Goal: Communication & Community: Answer question/provide support

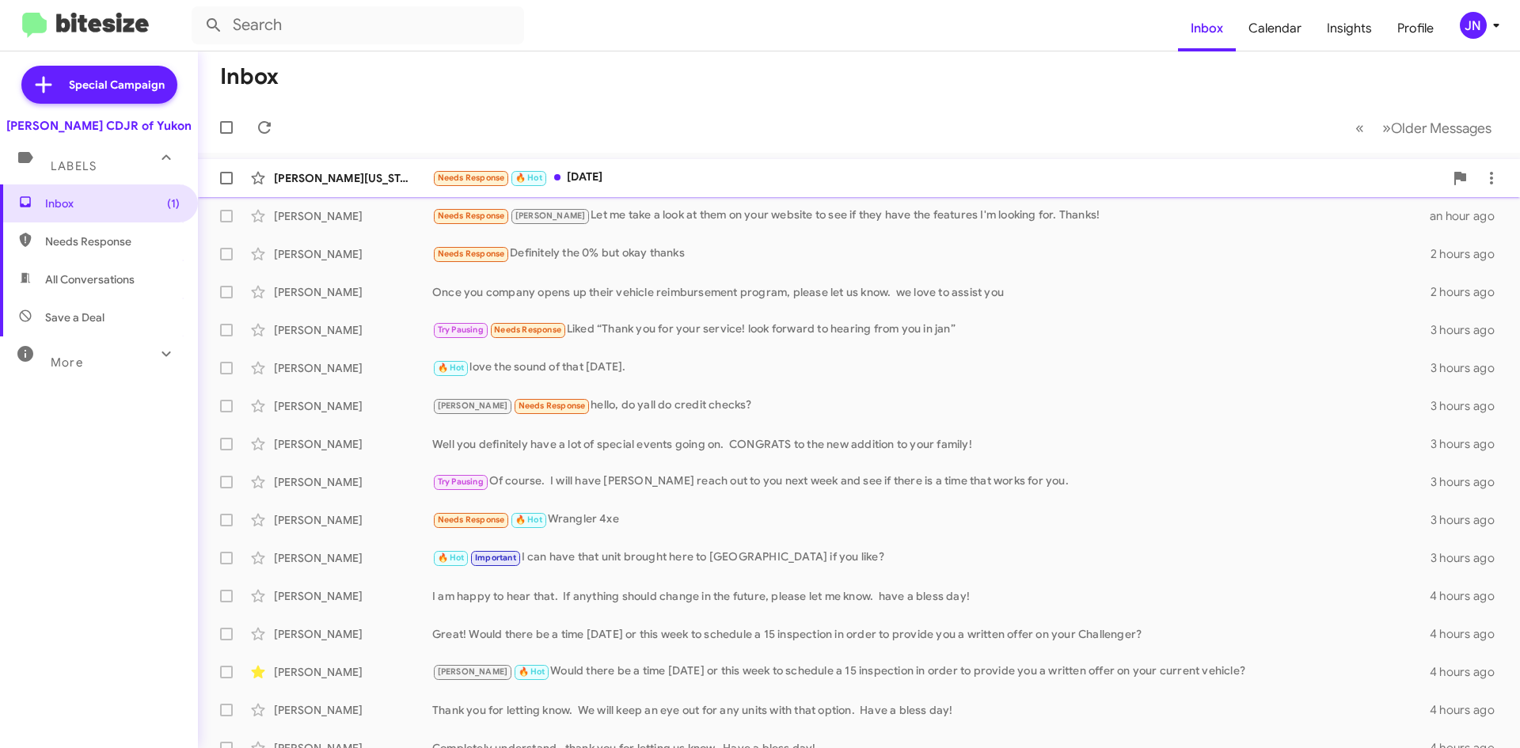
click at [731, 181] on div "Needs Response 🔥 Hot Tomorrow" at bounding box center [938, 178] width 1012 height 18
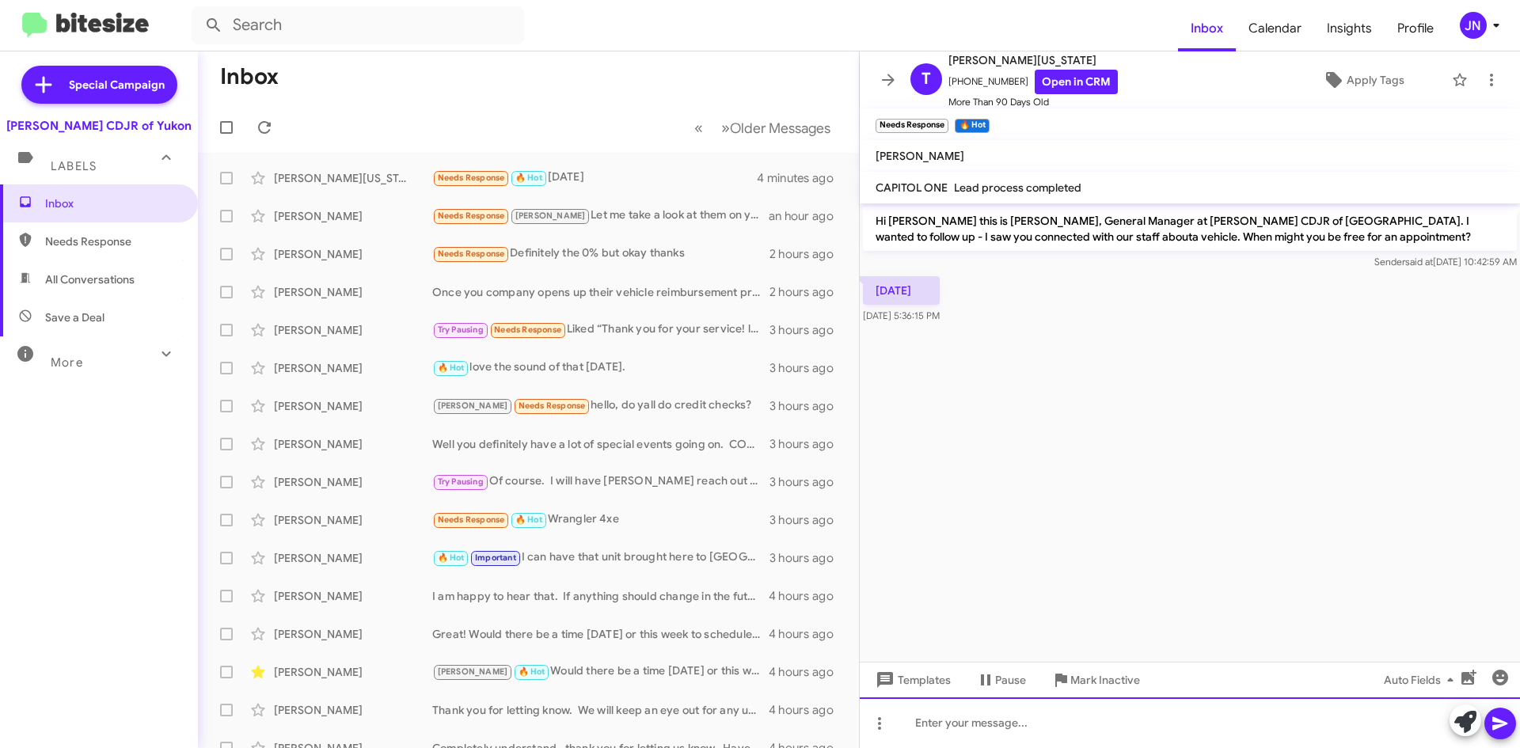
click at [960, 721] on div at bounding box center [1190, 722] width 660 height 51
click at [991, 728] on div at bounding box center [1190, 722] width 660 height 51
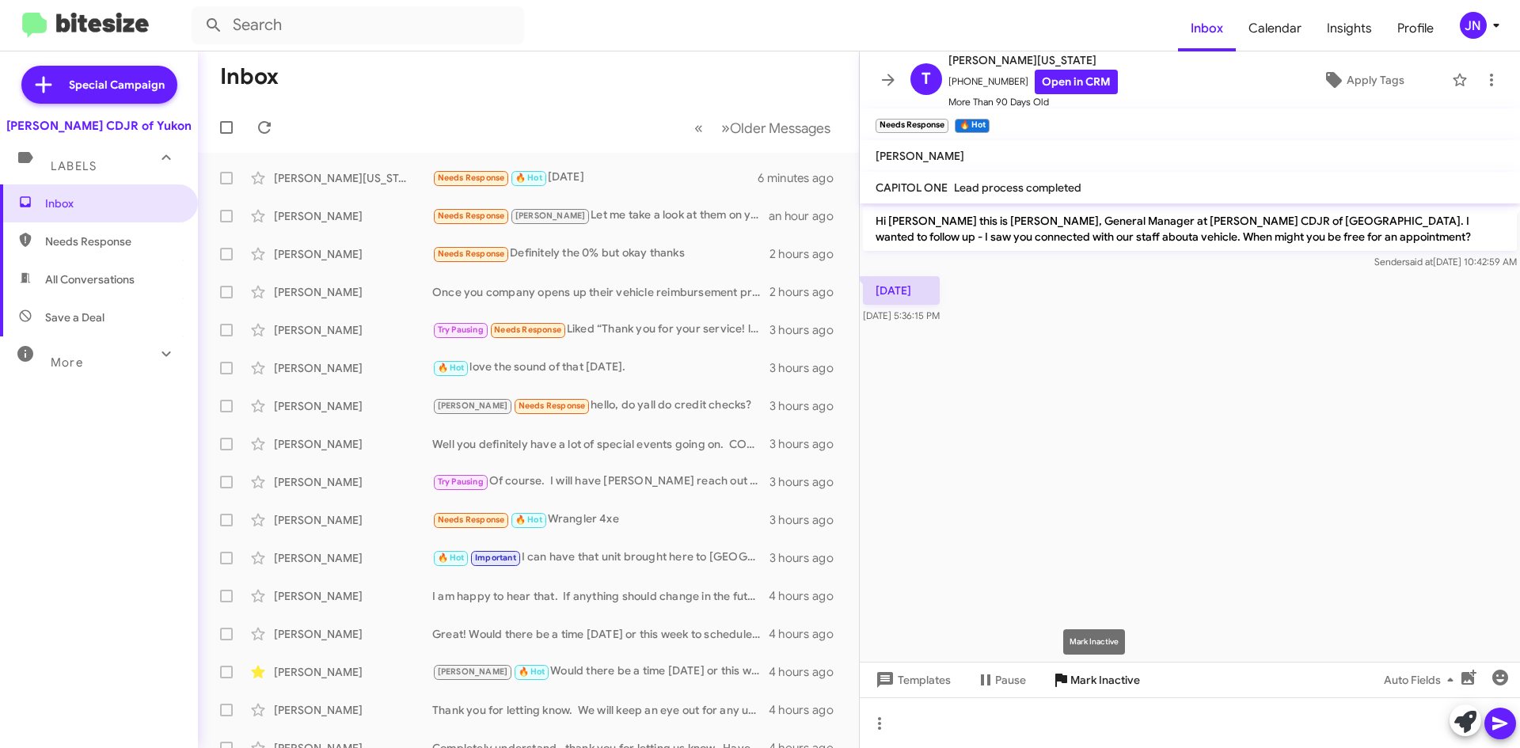
click at [1115, 685] on span "Mark Inactive" at bounding box center [1105, 680] width 70 height 28
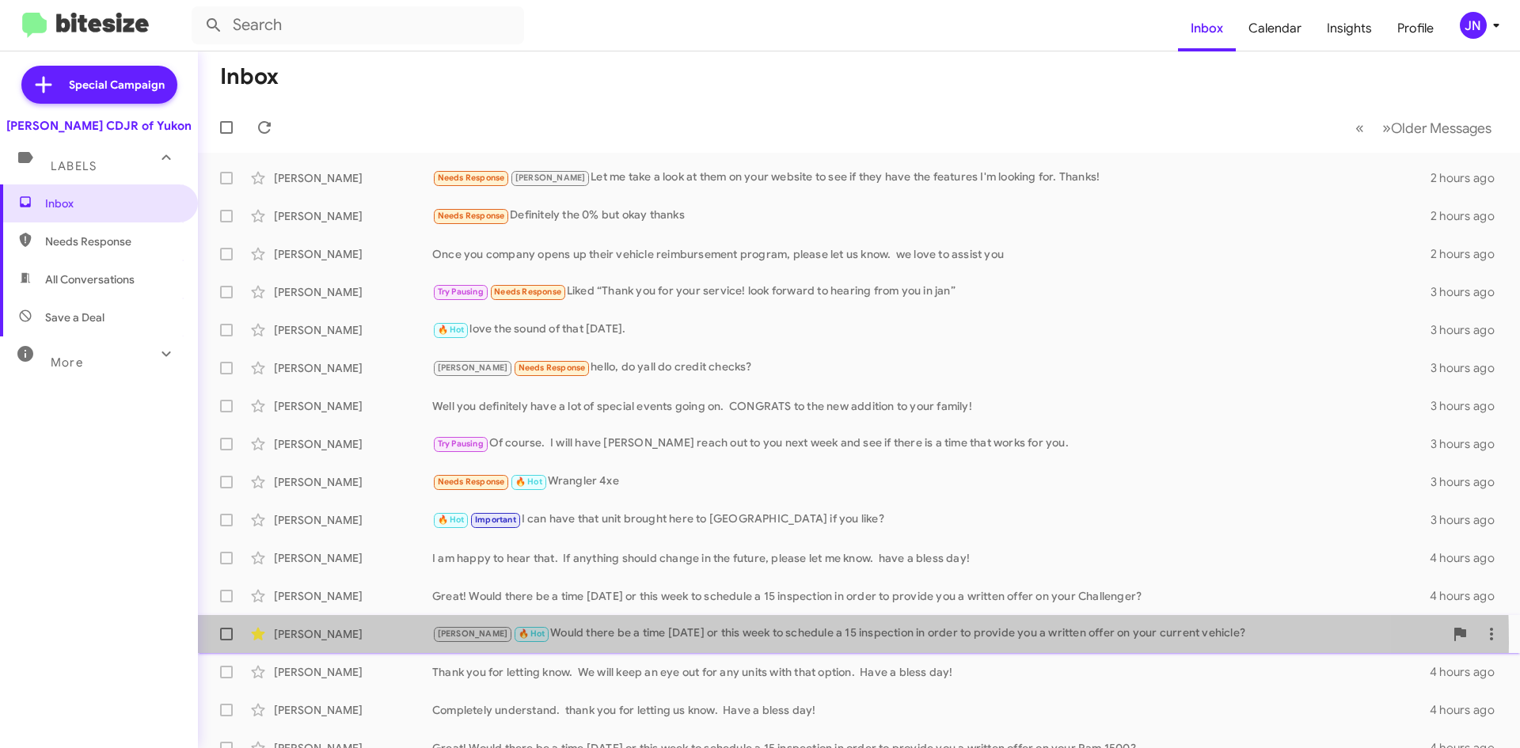
click at [645, 643] on div "Kristy 🔥 Hot Would there be a time today or this week to schedule a 15 inspecti…" at bounding box center [938, 634] width 1012 height 18
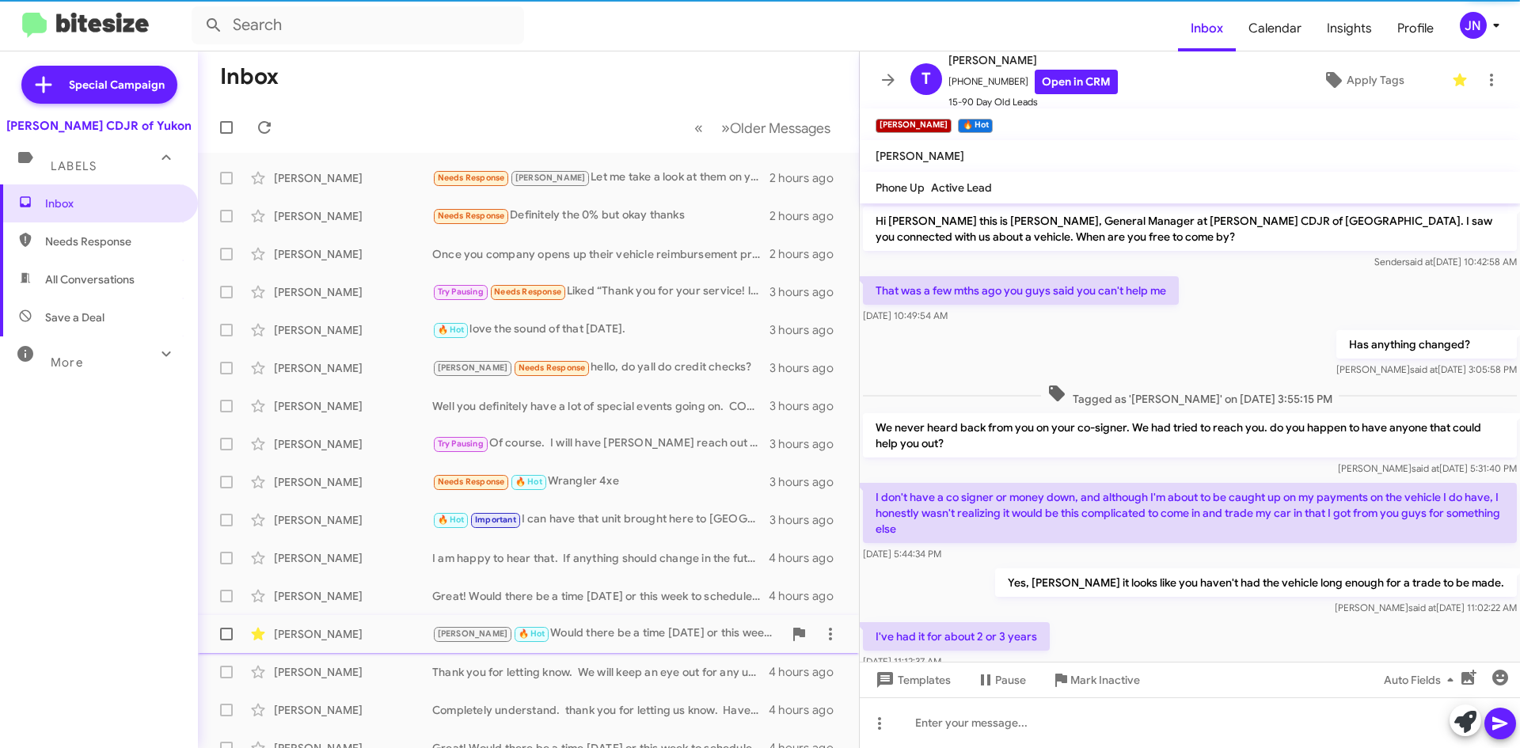
scroll to position [69, 0]
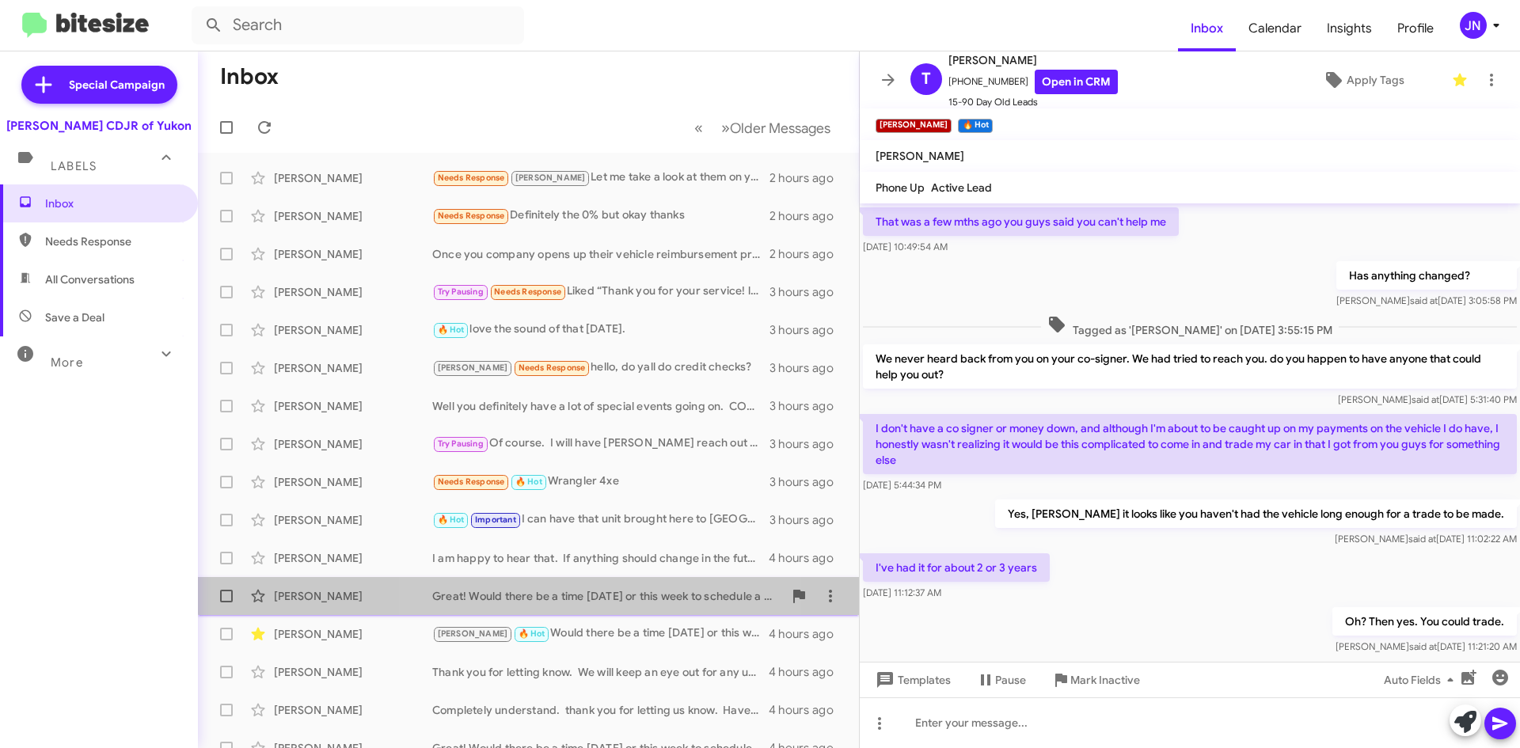
click at [537, 591] on div "Great! Would there be a time [DATE] or this week to schedule a 15 inspection in…" at bounding box center [607, 596] width 351 height 16
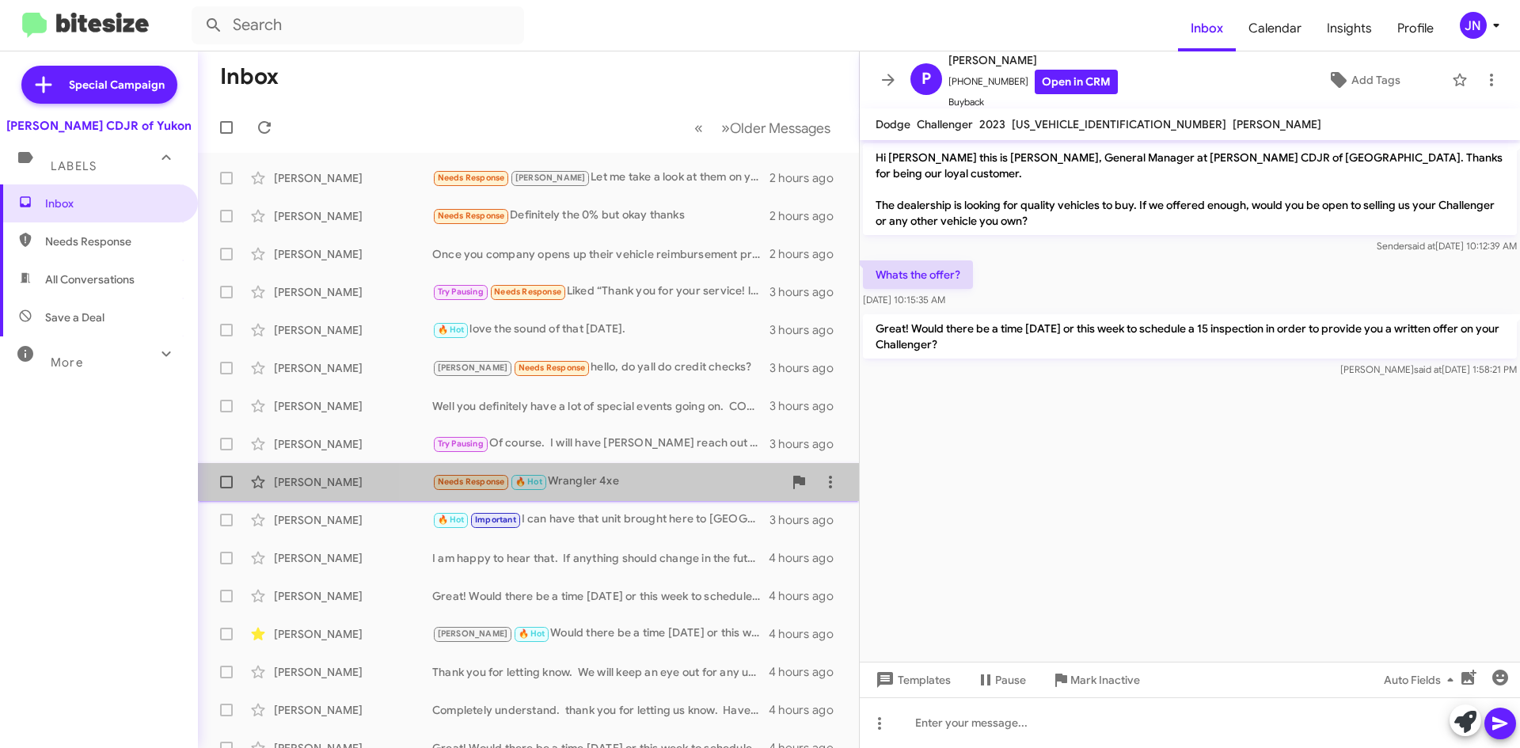
click at [653, 477] on div "Needs Response 🔥 Hot Wrangler 4xe" at bounding box center [607, 482] width 351 height 18
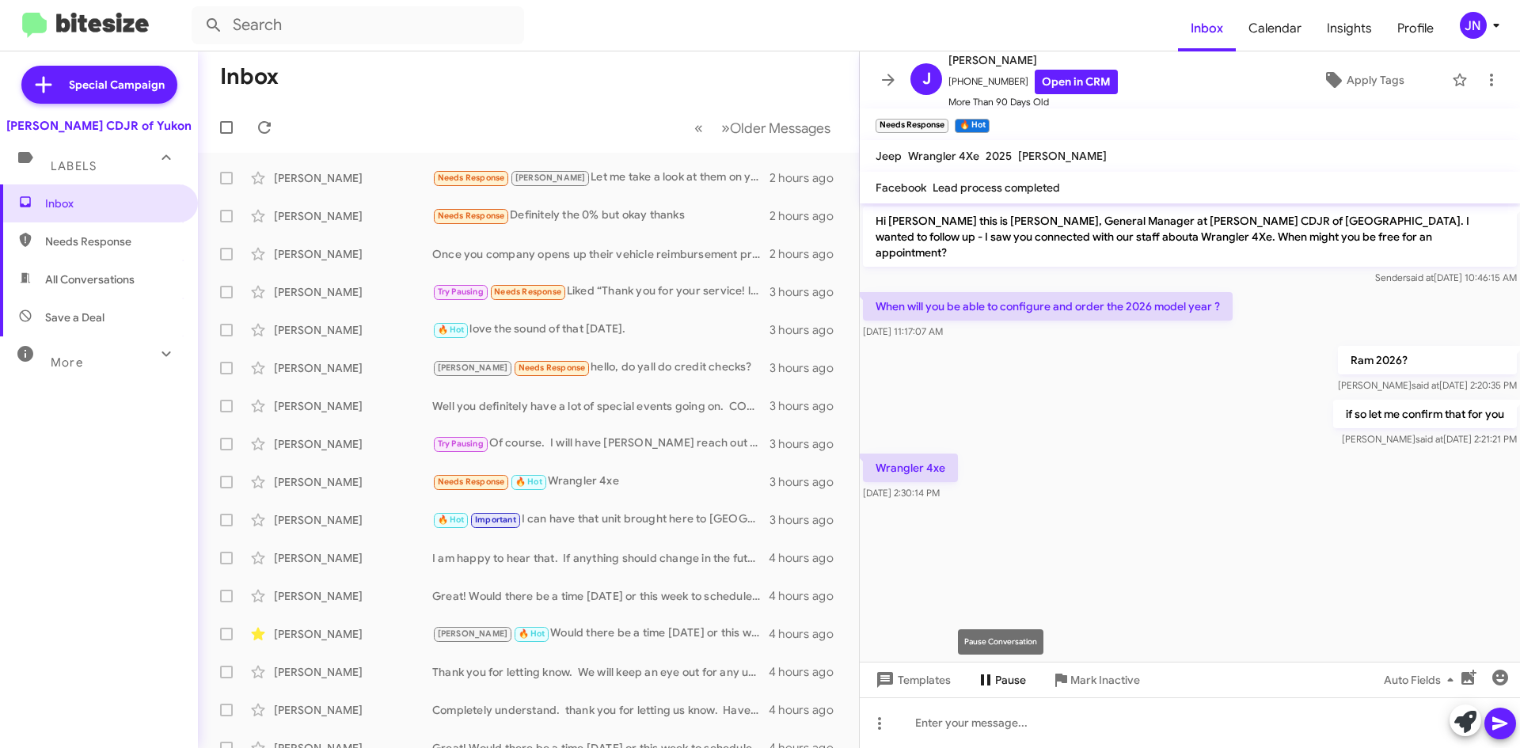
click at [1010, 680] on span "Pause" at bounding box center [1010, 680] width 31 height 28
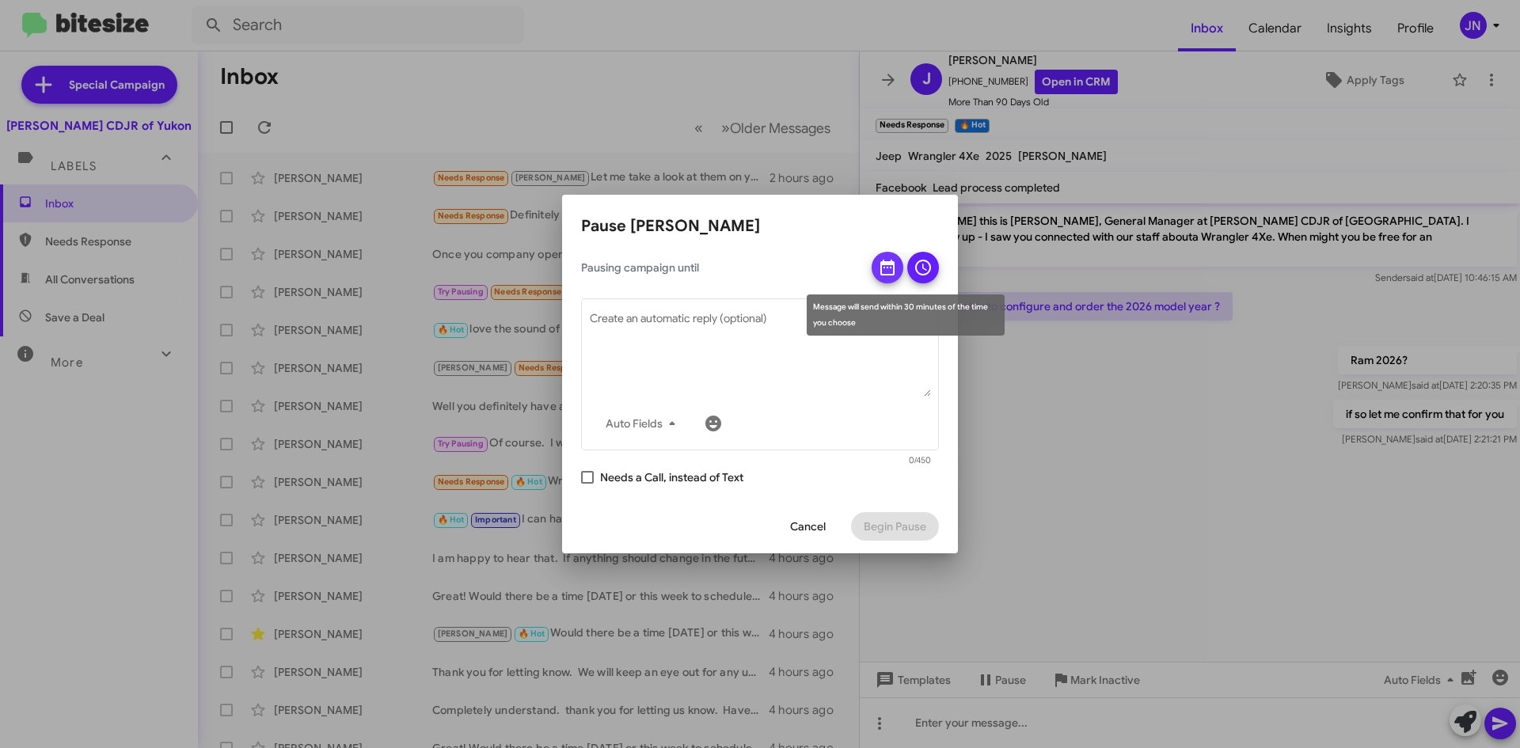
click at [884, 263] on icon at bounding box center [887, 268] width 14 height 16
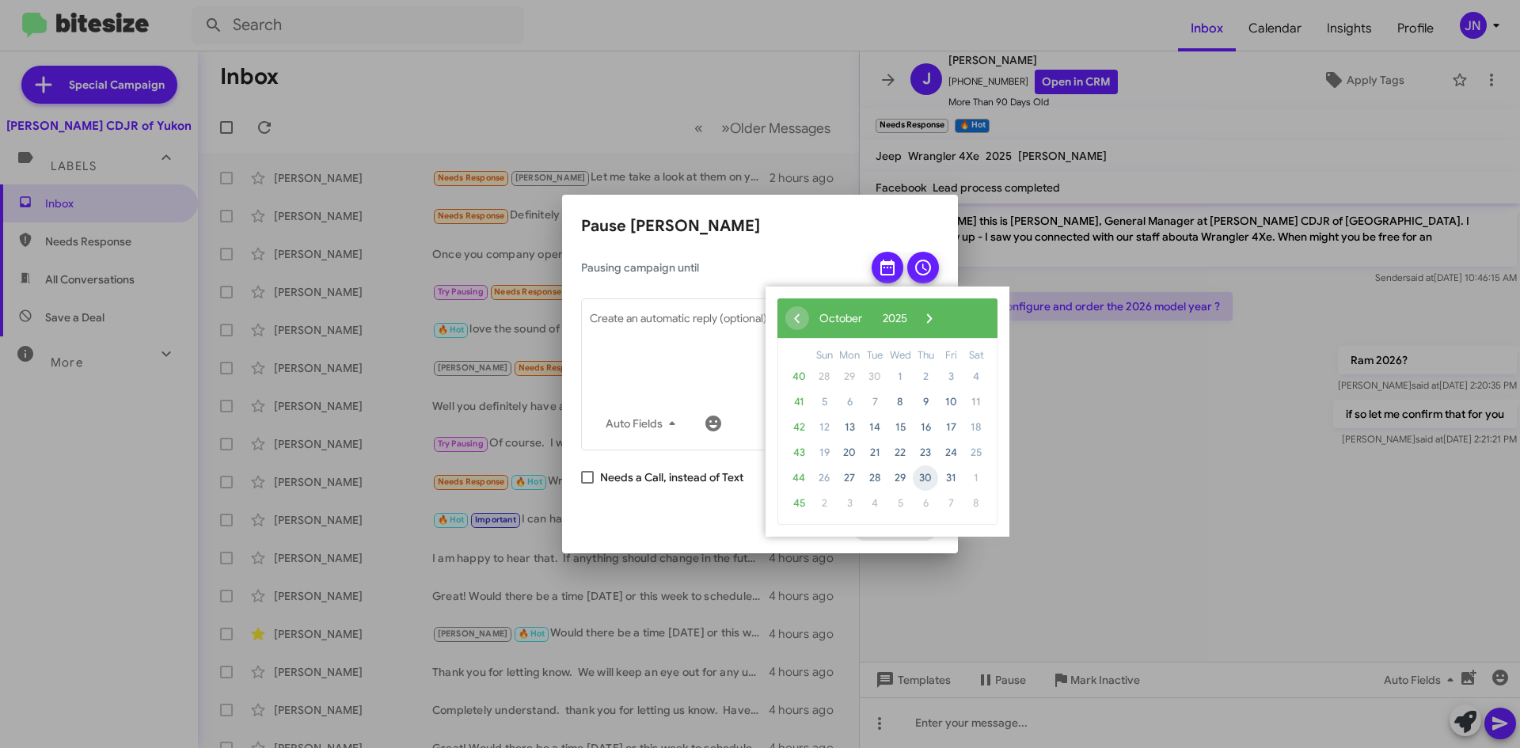
click at [924, 478] on span "30" at bounding box center [925, 477] width 25 height 25
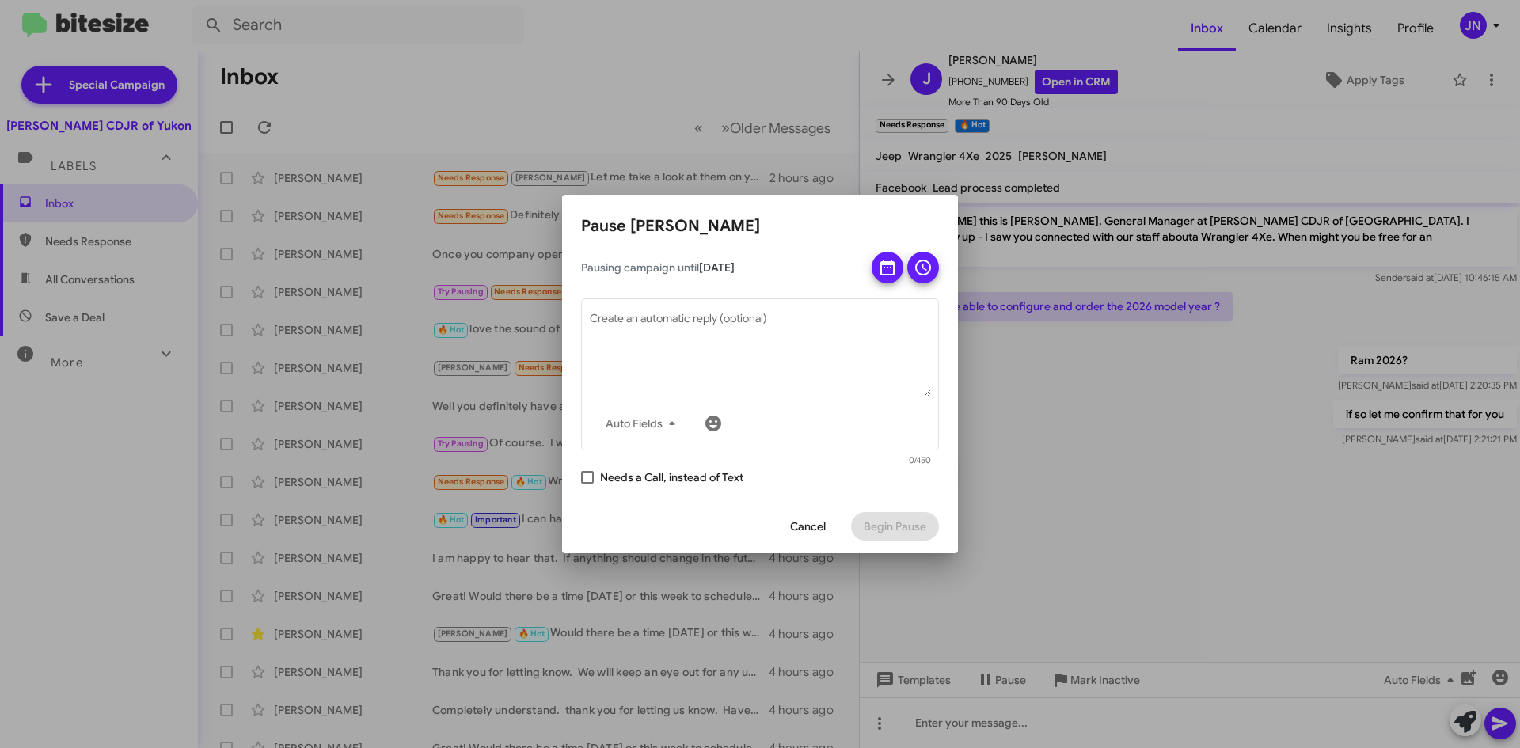
click at [1133, 473] on div at bounding box center [760, 374] width 1520 height 748
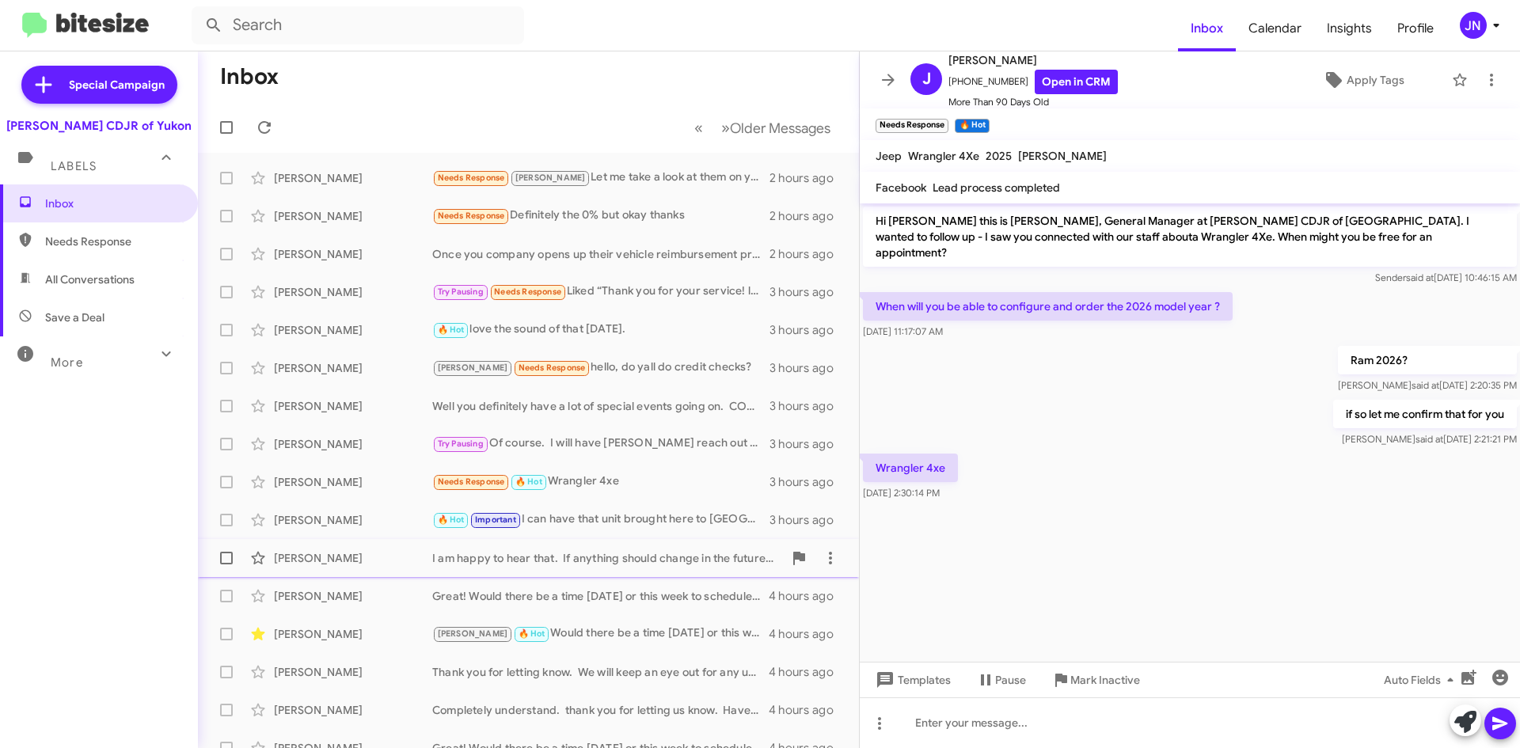
click at [556, 561] on div "I am happy to hear that. If anything should change in the future, please let me…" at bounding box center [607, 558] width 351 height 16
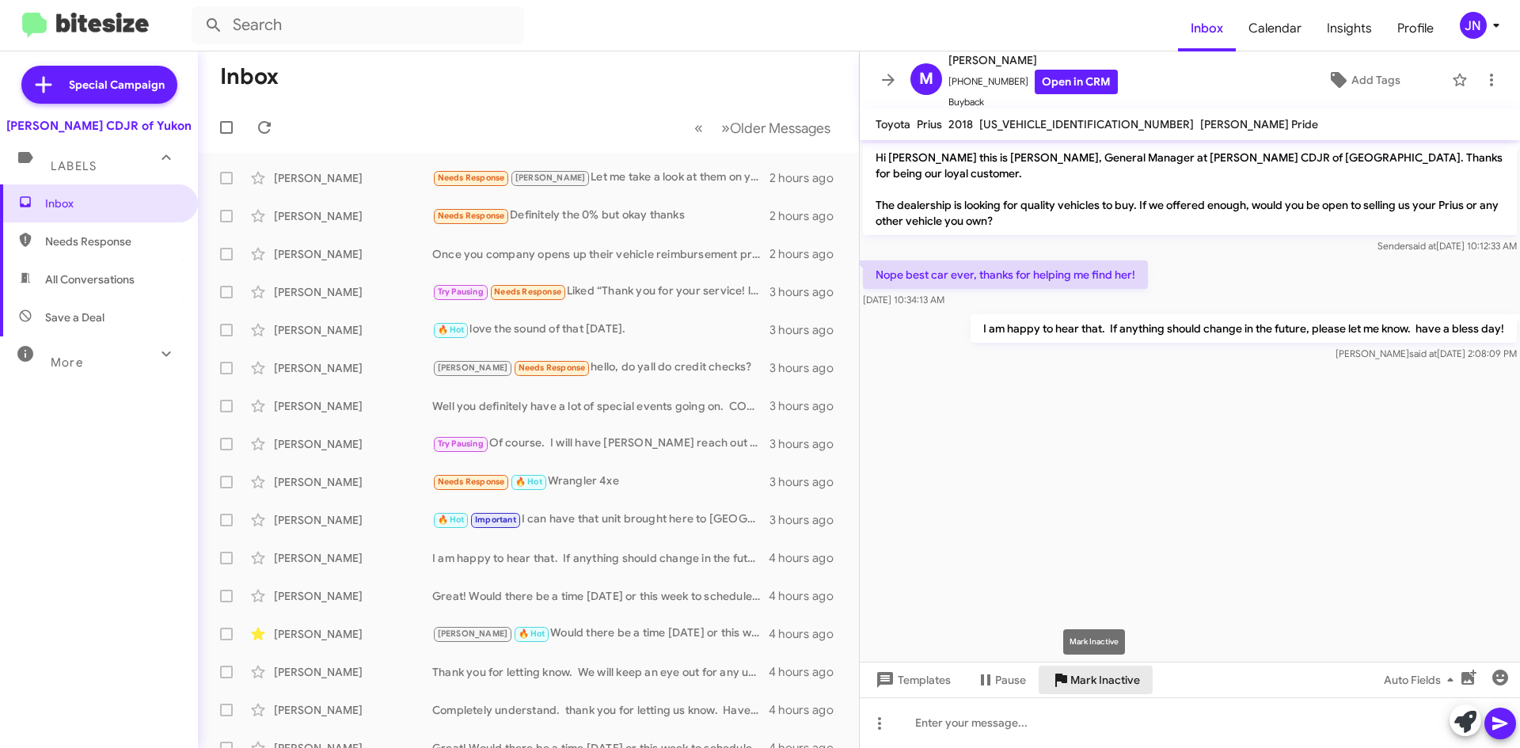
click at [1109, 685] on span "Mark Inactive" at bounding box center [1105, 680] width 70 height 28
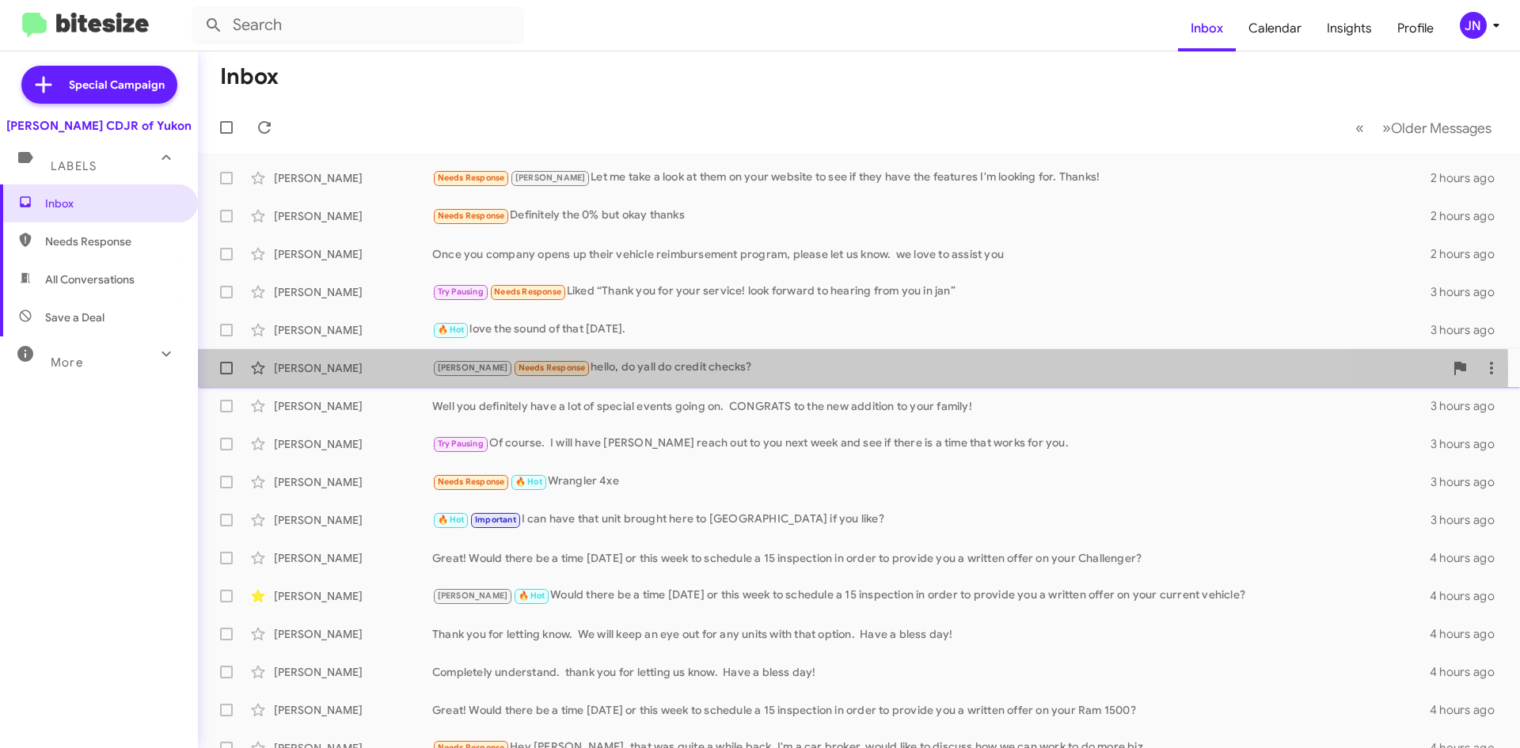
click at [624, 373] on div "Kristy Needs Response hello, do yall do credit checks?" at bounding box center [938, 368] width 1012 height 18
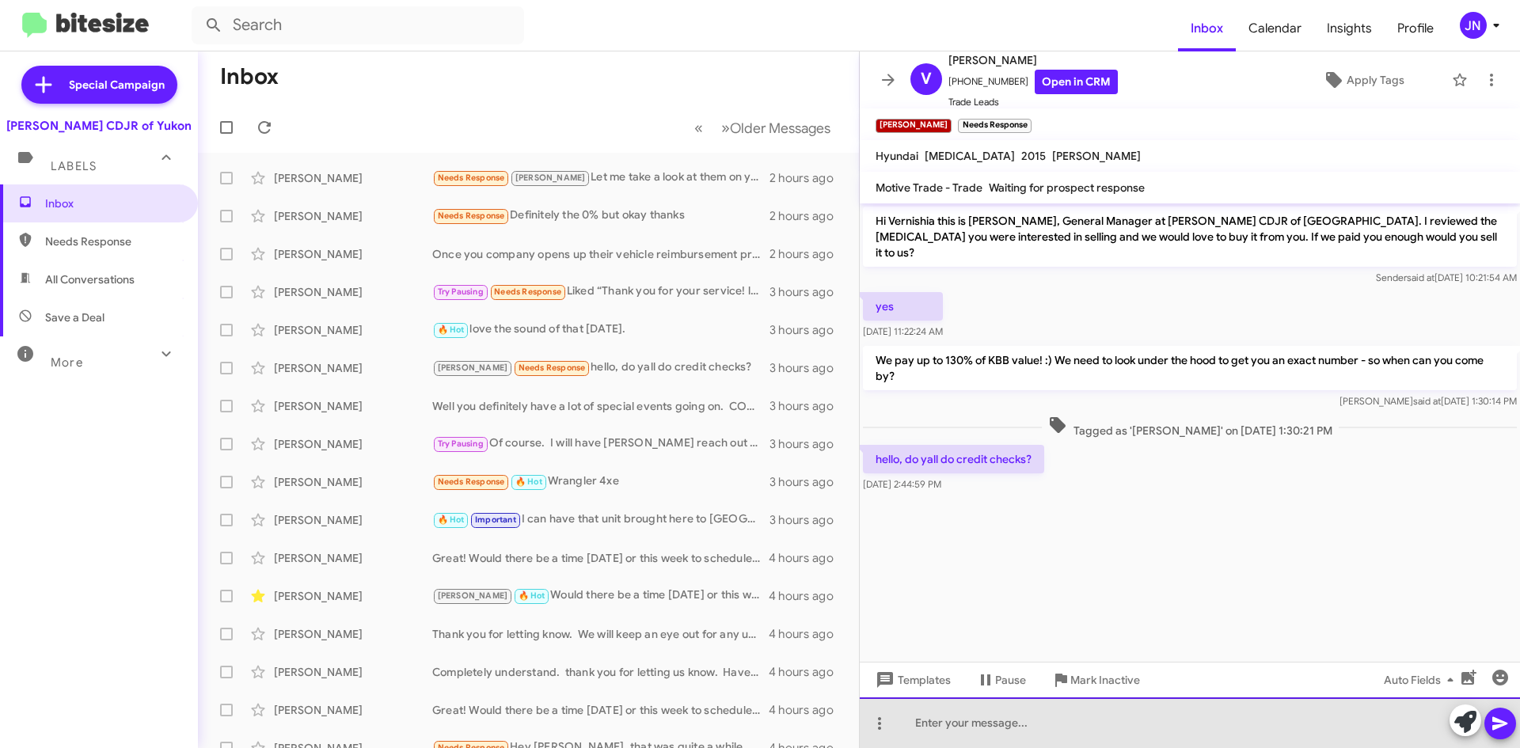
drag, startPoint x: 947, startPoint y: 723, endPoint x: 961, endPoint y: 715, distance: 16.7
click at [951, 718] on div at bounding box center [1190, 722] width 660 height 51
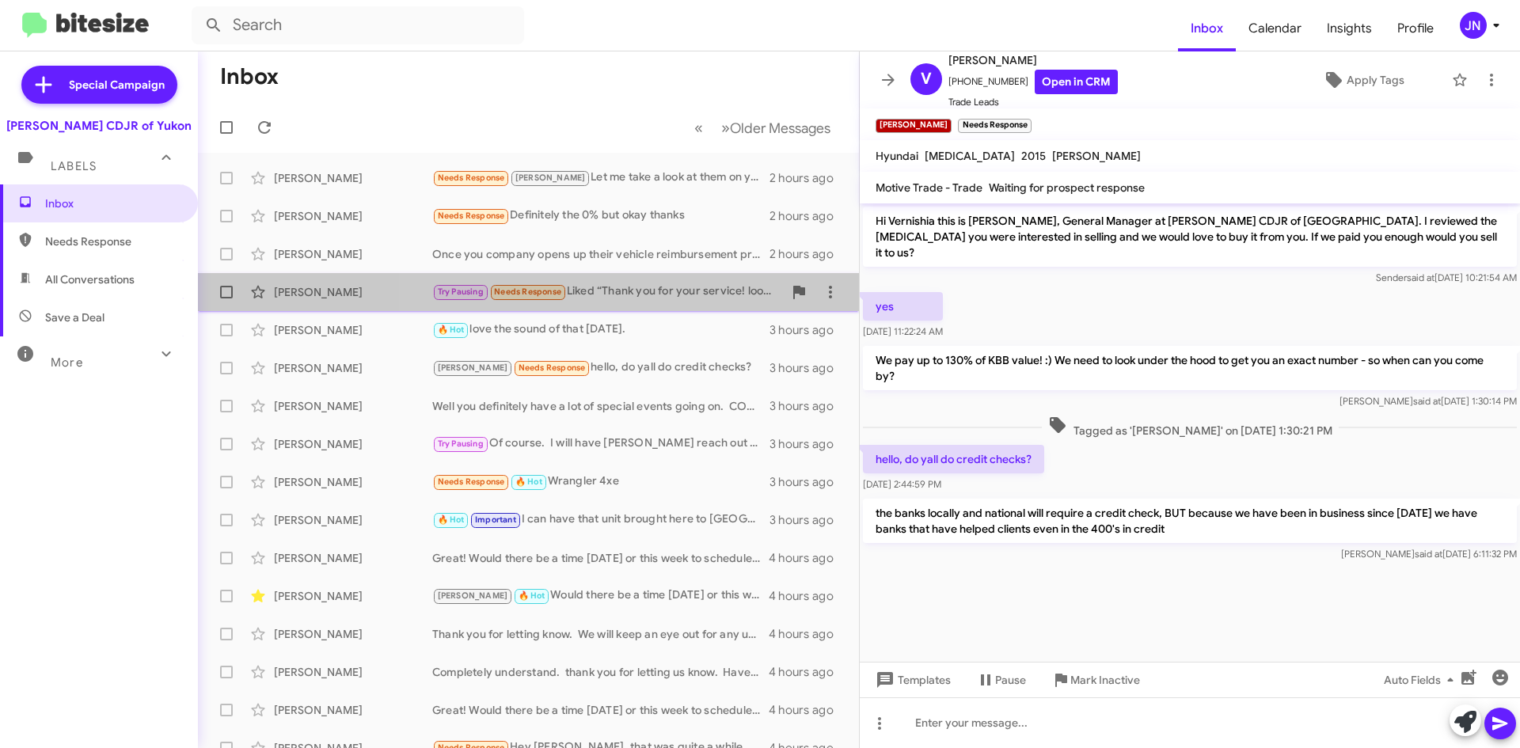
click at [665, 293] on div "Try Pausing Needs Response Liked “Thank you for your service! look forward to h…" at bounding box center [607, 292] width 351 height 18
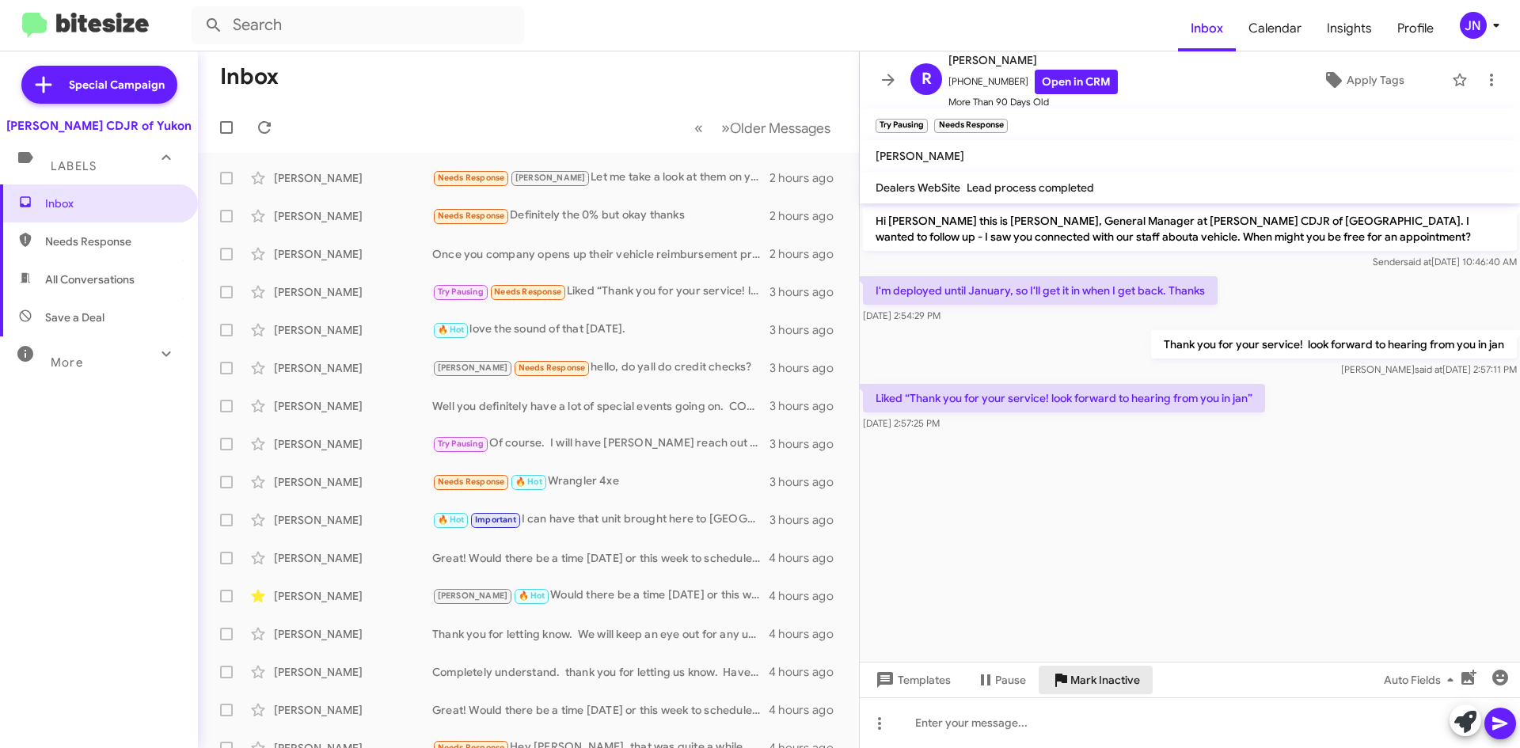
click at [1101, 677] on span "Mark Inactive" at bounding box center [1105, 680] width 70 height 28
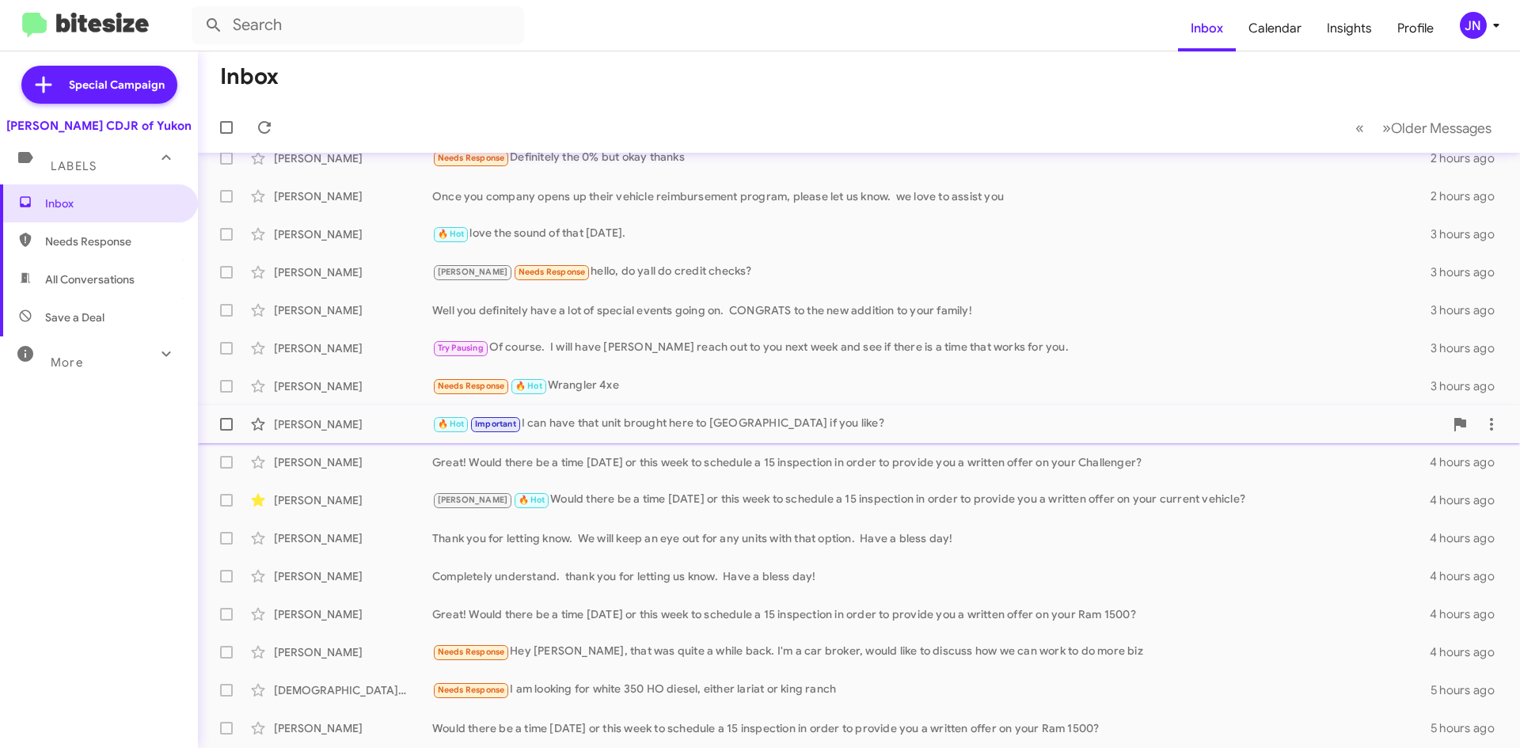
scroll to position [133, 0]
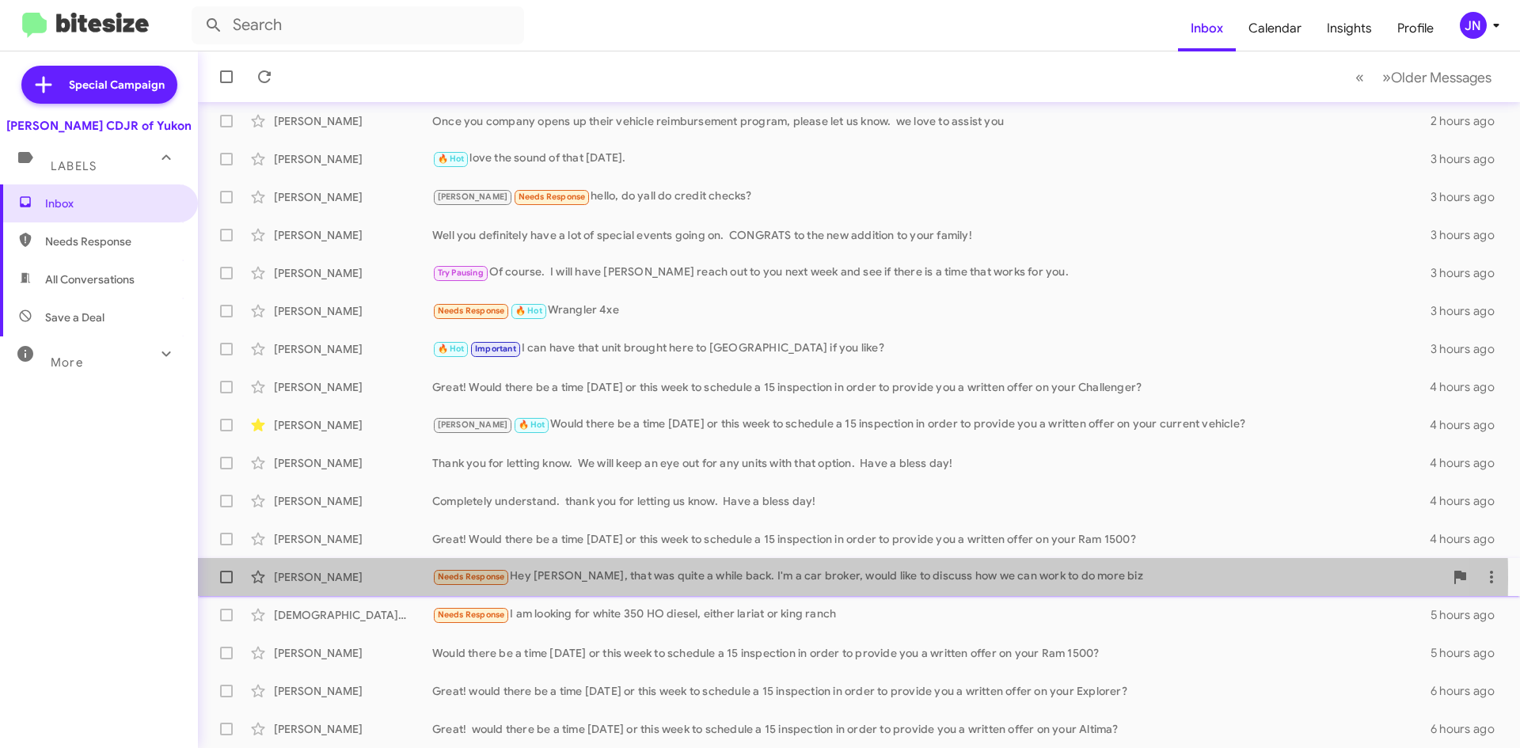
click at [684, 579] on div "Needs Response Hey Joe, that was quite a while back. I'm a car broker, would li…" at bounding box center [938, 577] width 1012 height 18
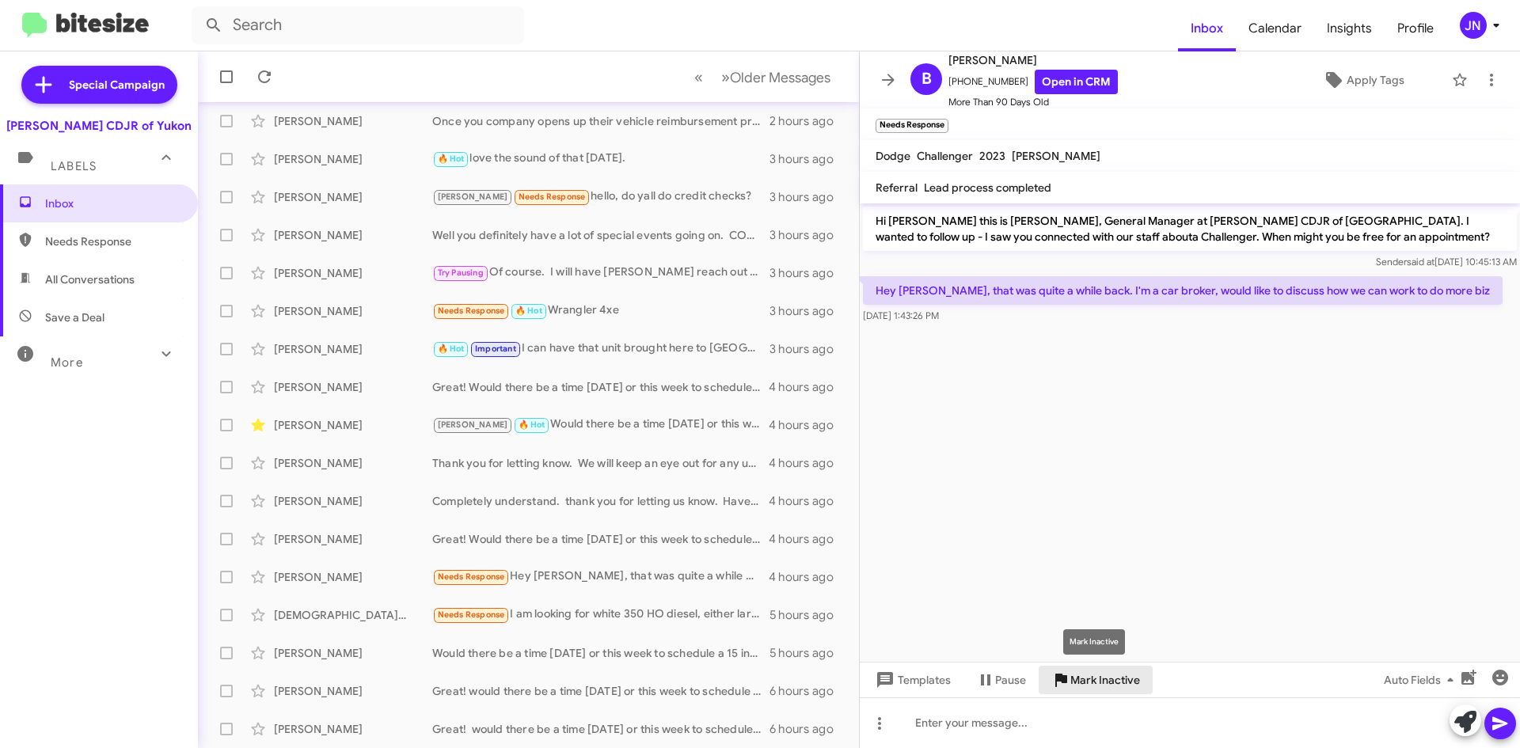
click at [1099, 682] on span "Mark Inactive" at bounding box center [1105, 680] width 70 height 28
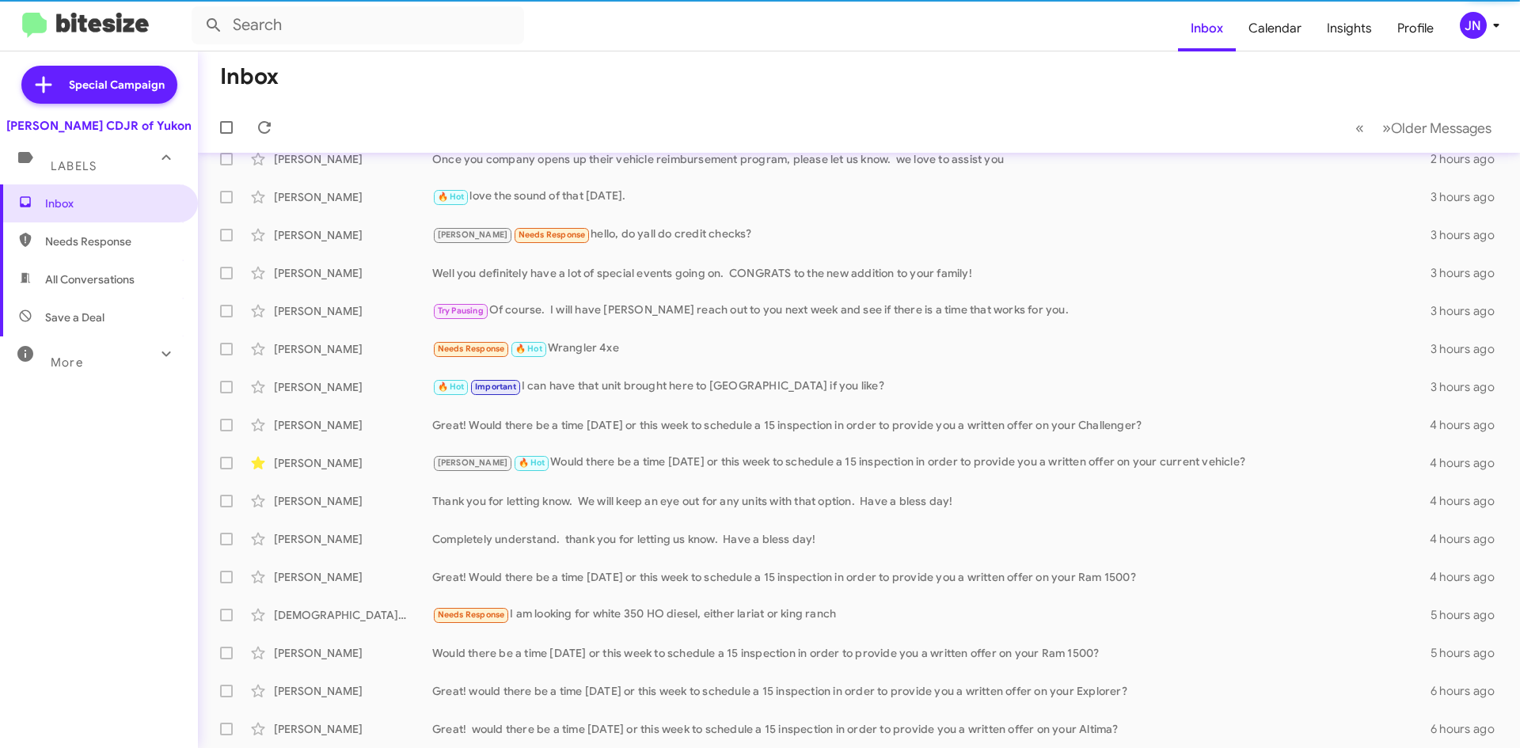
scroll to position [95, 0]
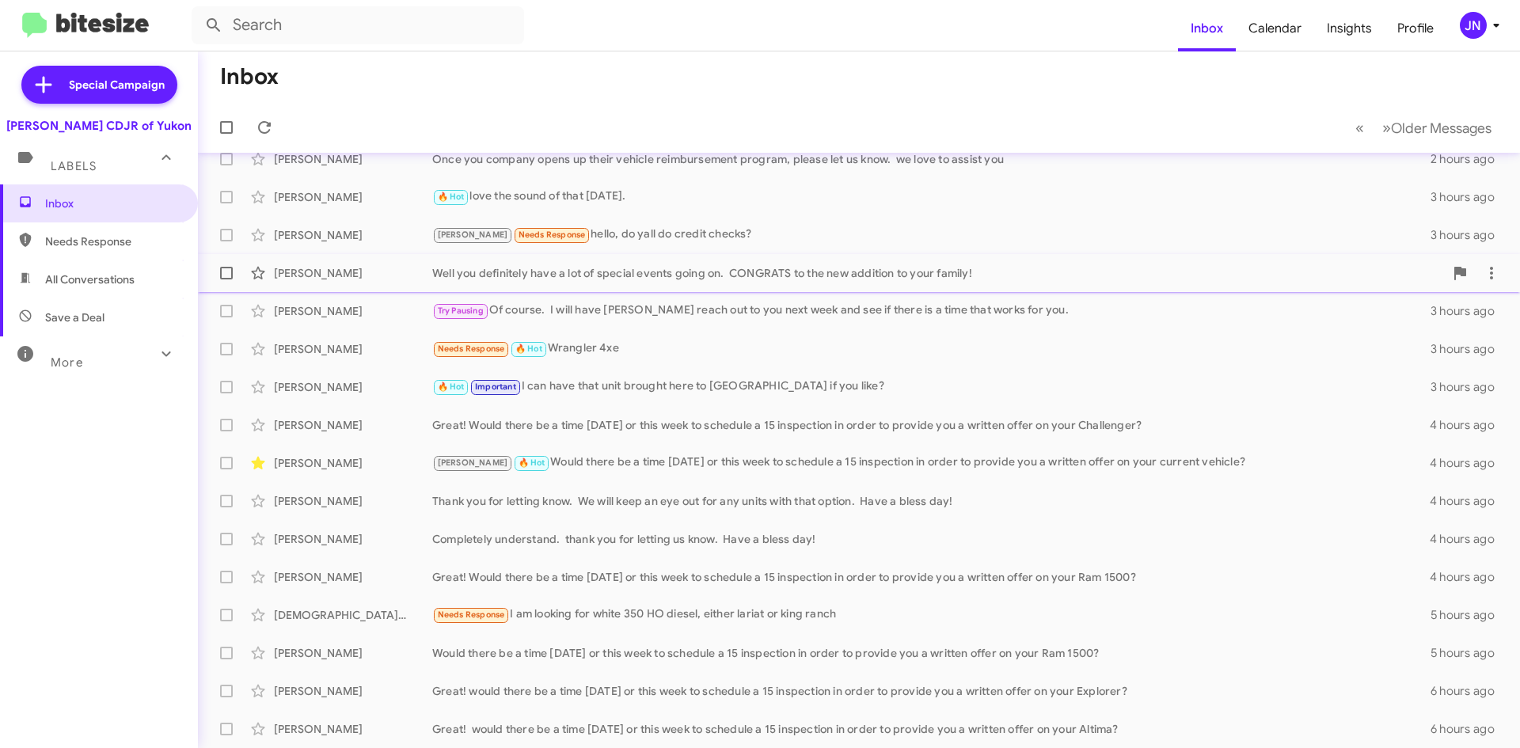
click at [683, 281] on div "Dominique Khammarath Well you definitely have a lot of special events going on.…" at bounding box center [859, 273] width 1297 height 32
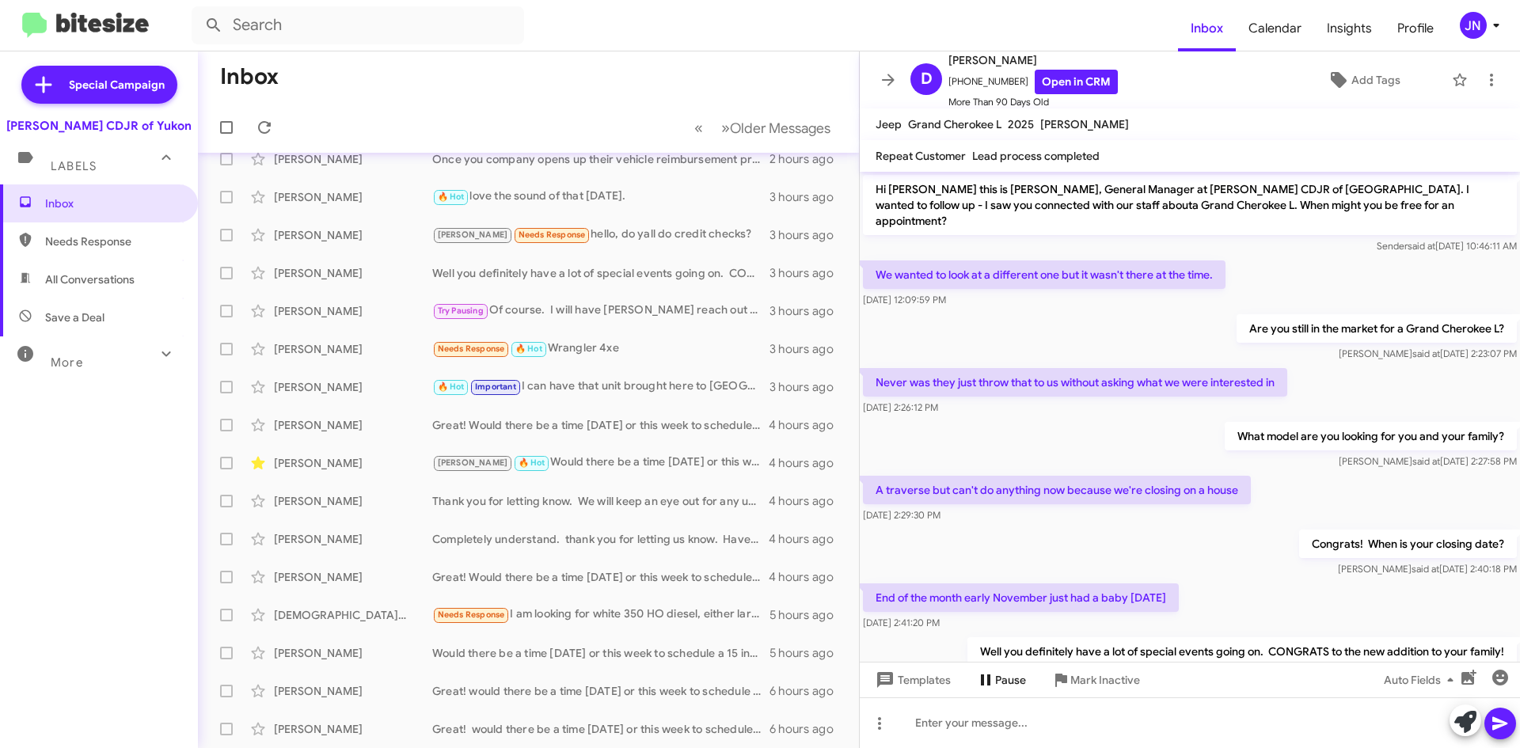
click at [1003, 685] on span "Pause" at bounding box center [1010, 680] width 31 height 28
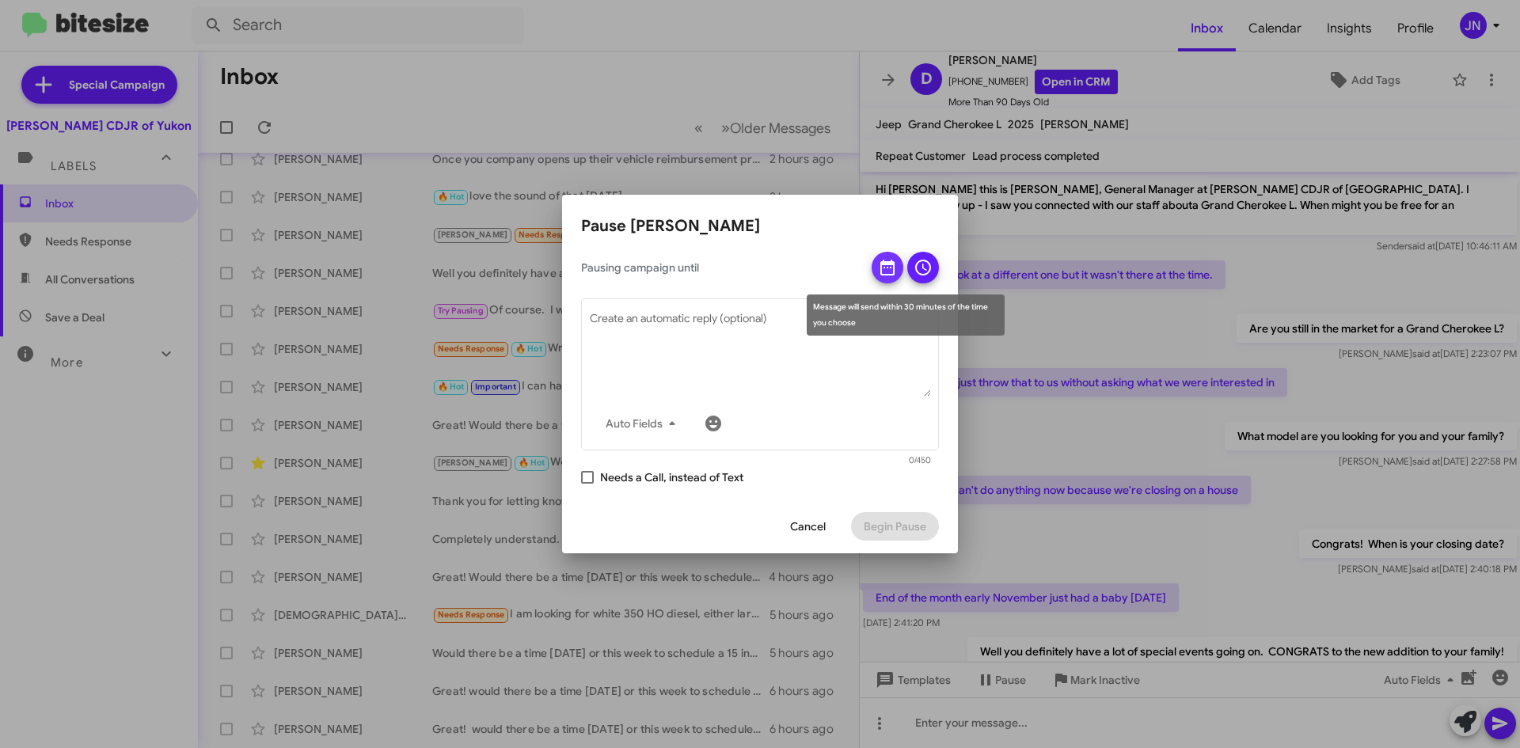
click at [890, 272] on icon at bounding box center [887, 267] width 19 height 19
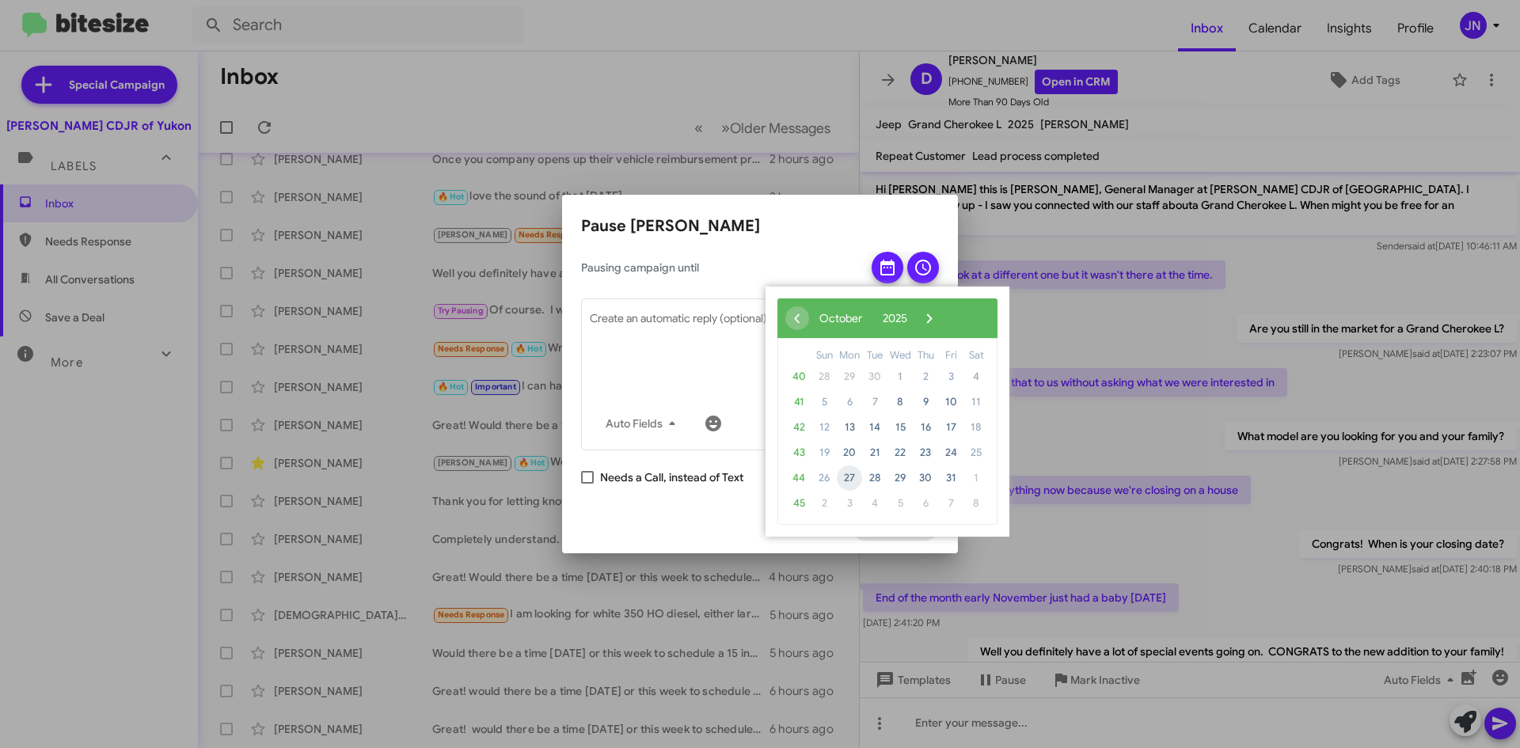
click at [856, 480] on span "27" at bounding box center [849, 477] width 25 height 25
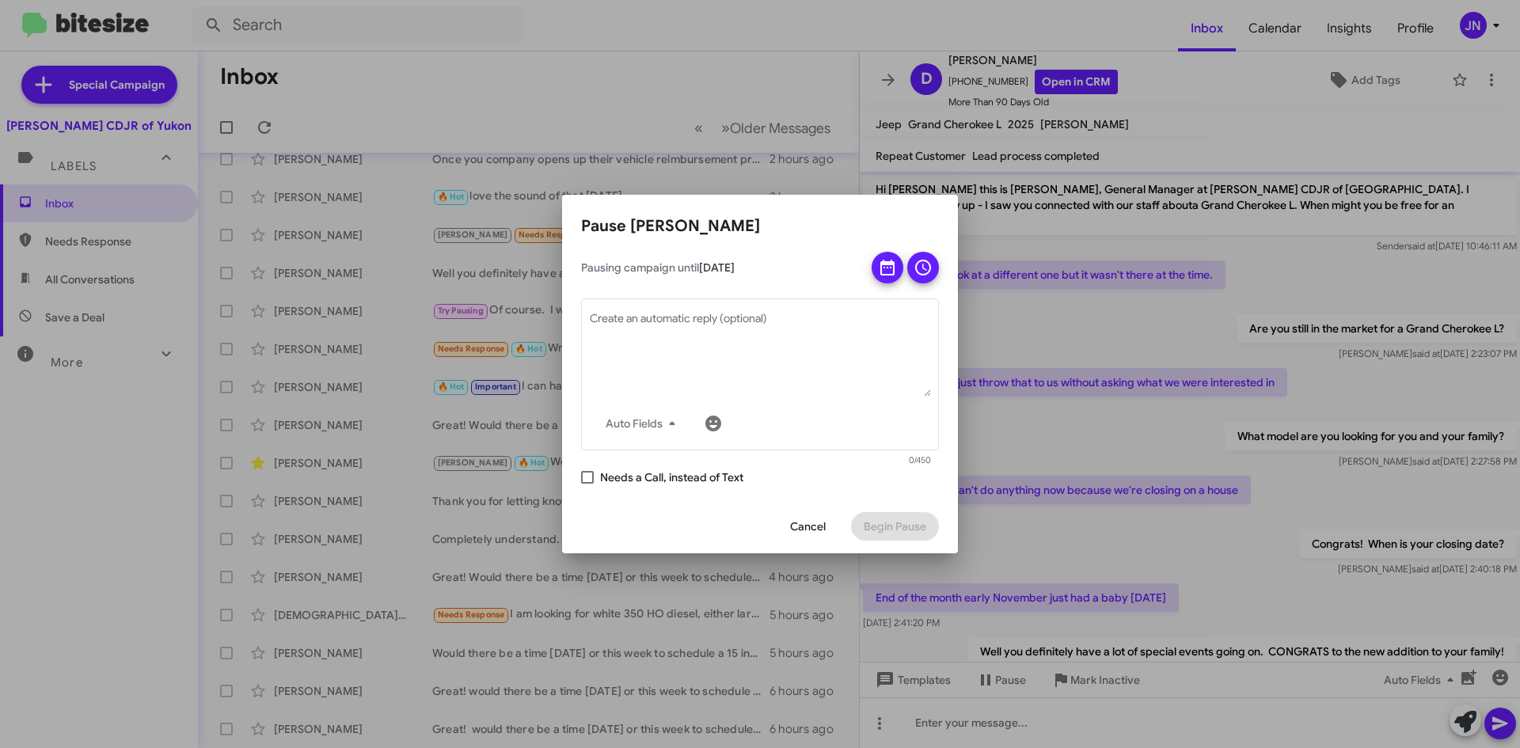
click at [583, 478] on span at bounding box center [587, 477] width 13 height 13
click at [587, 484] on input "Needs a Call, instead of Text" at bounding box center [587, 484] width 1 height 1
click at [586, 475] on span at bounding box center [587, 477] width 13 height 13
click at [587, 484] on input "Needs a Call, instead of Text" at bounding box center [587, 484] width 1 height 1
checkbox input "false"
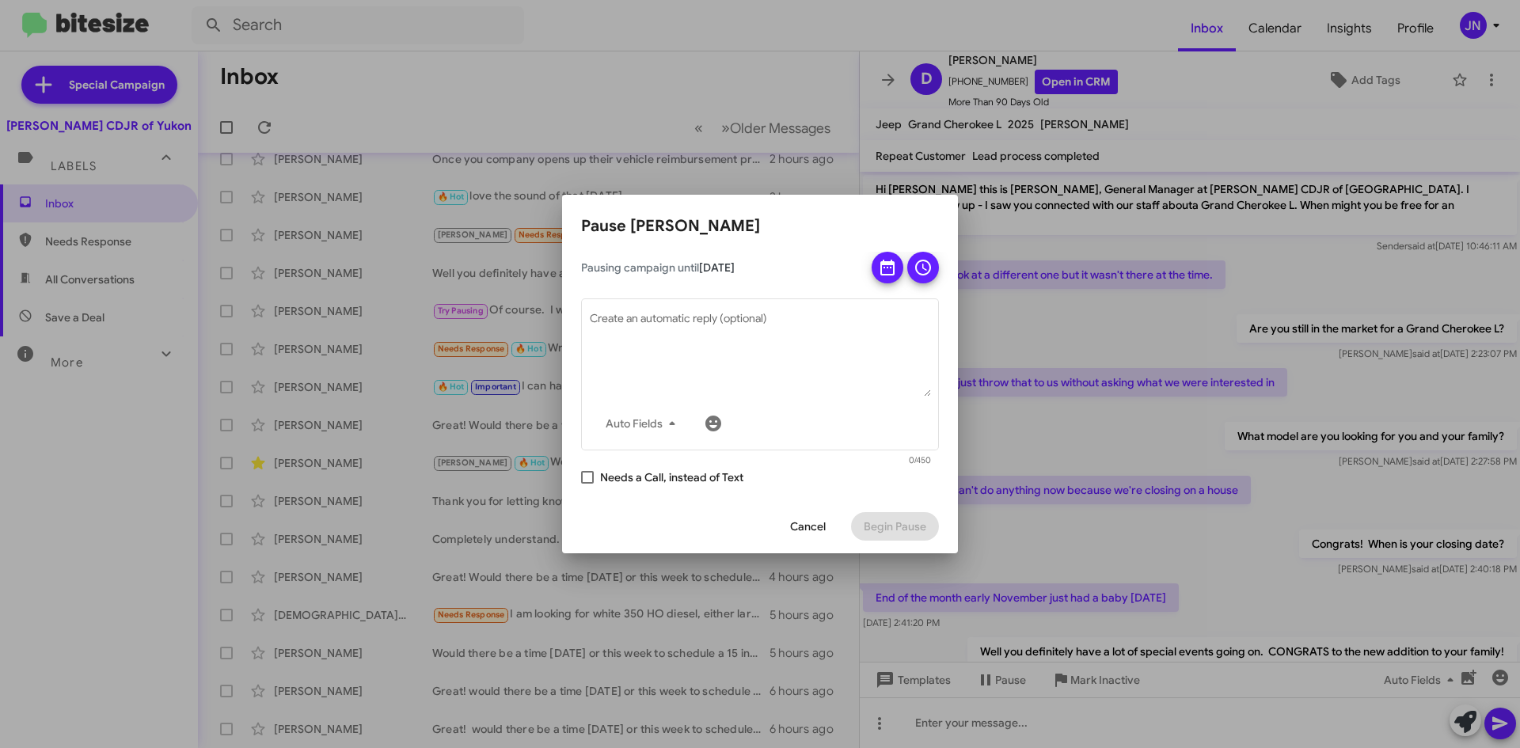
click at [930, 216] on h2 "Pause Dominique Khammarath" at bounding box center [760, 226] width 358 height 25
click at [1103, 531] on div at bounding box center [760, 374] width 1520 height 748
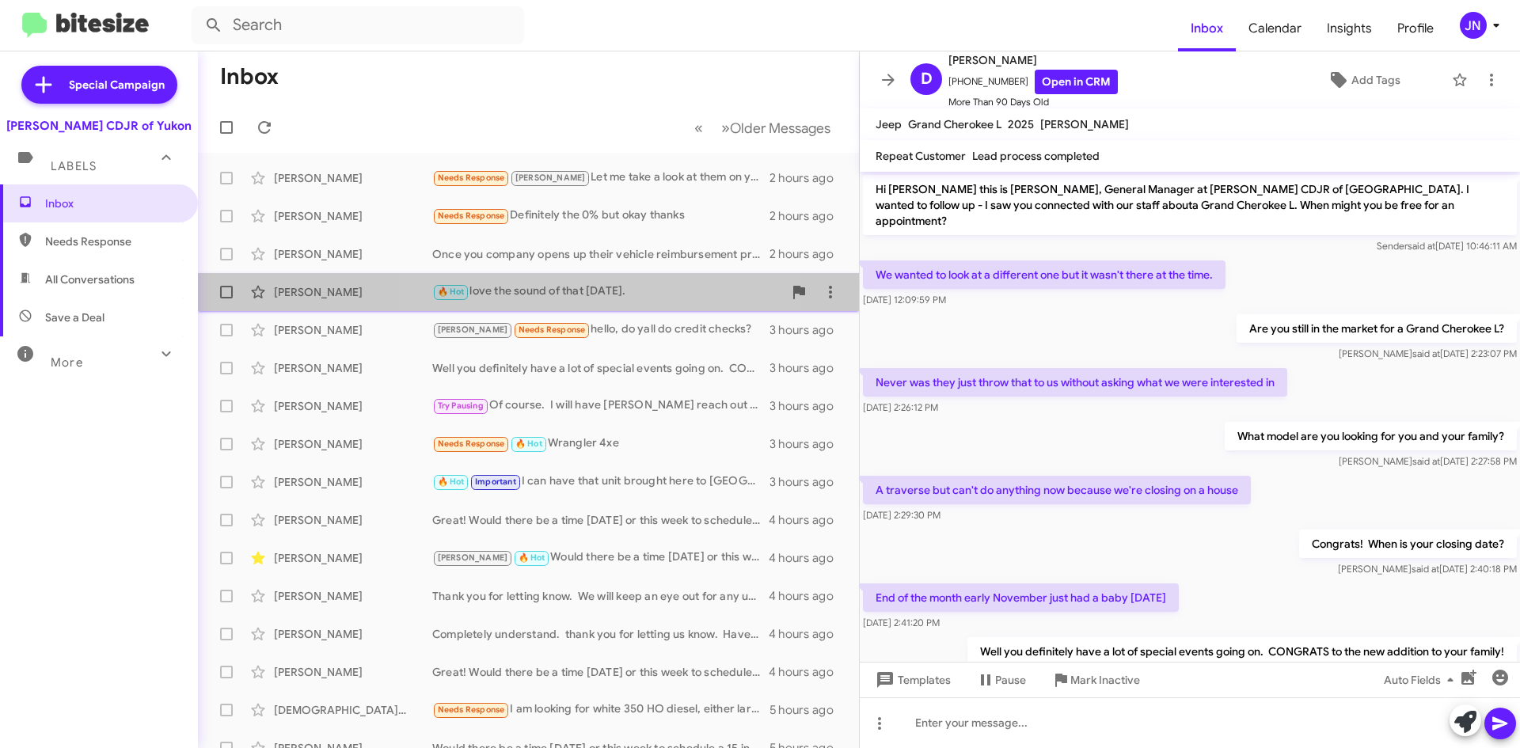
click at [598, 294] on div "🔥 Hot love the sound of that today." at bounding box center [607, 292] width 351 height 18
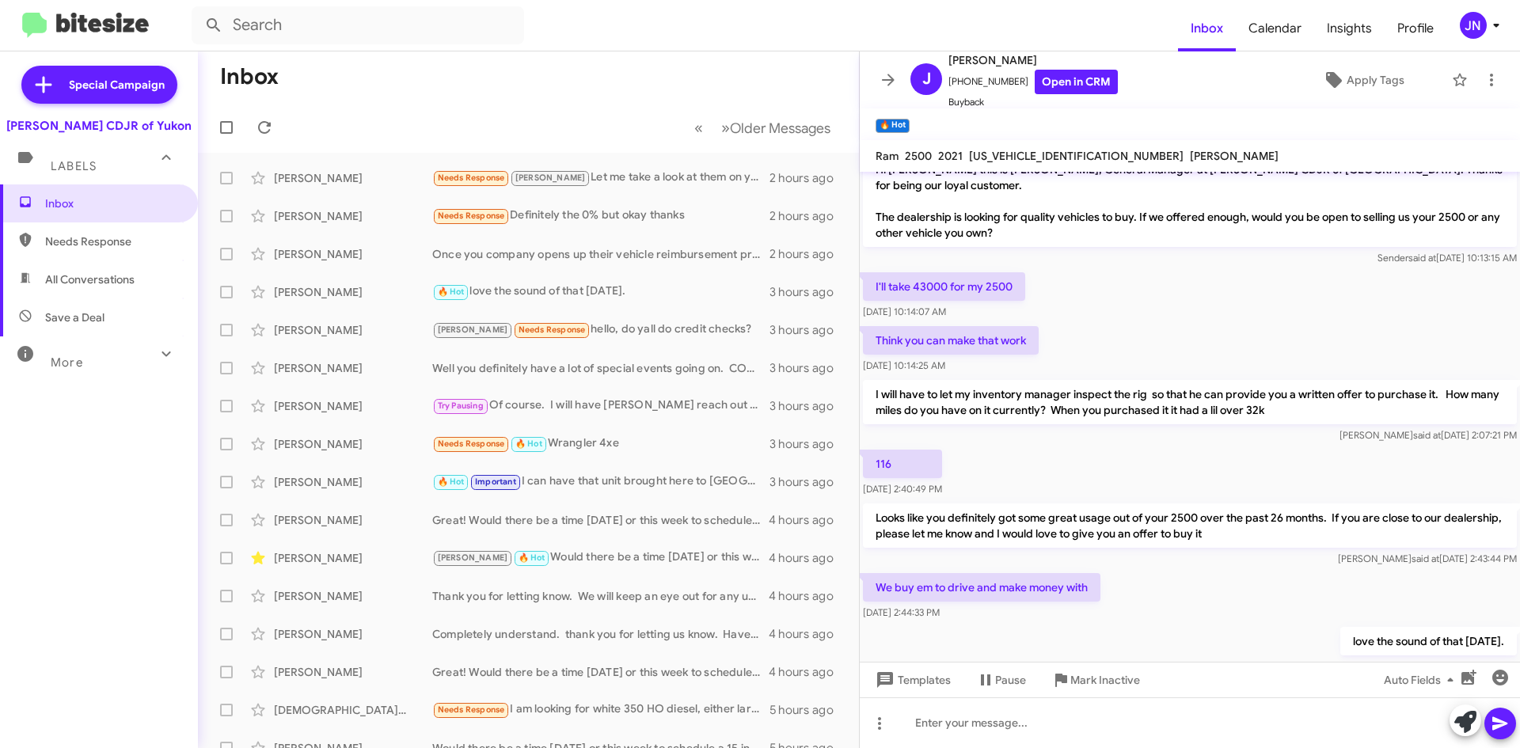
scroll to position [51, 0]
